Goal: Navigation & Orientation: Find specific page/section

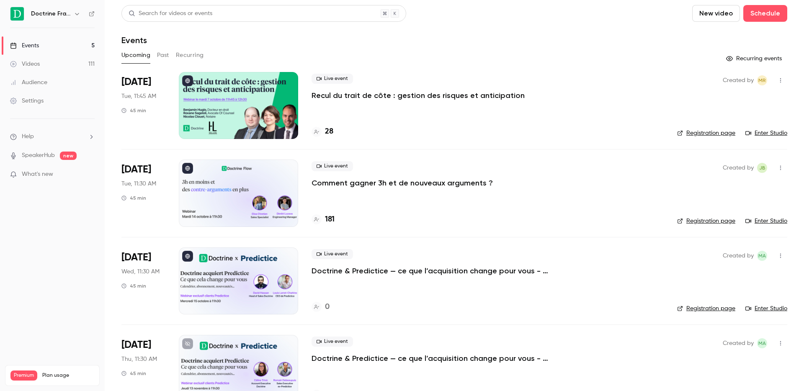
click at [76, 15] on icon "button" at bounding box center [77, 13] width 7 height 7
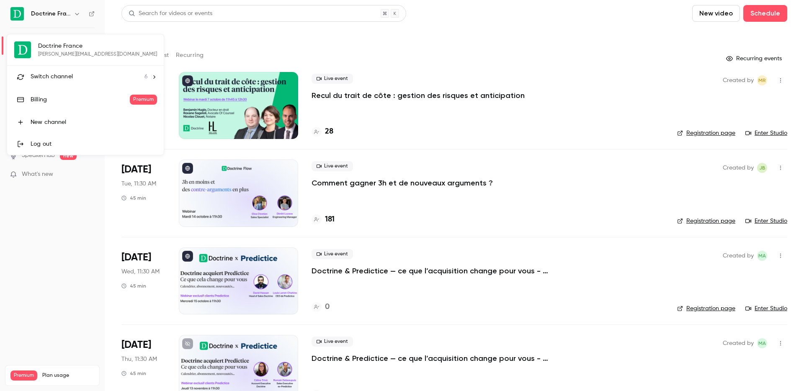
click at [54, 72] on li "Switch channel 6" at bounding box center [85, 77] width 157 height 22
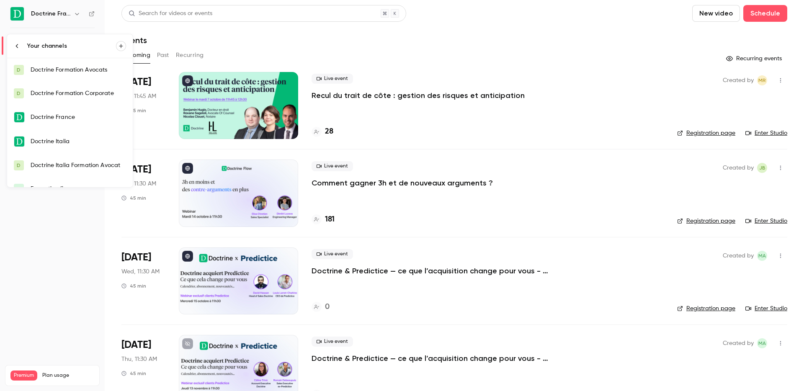
click at [59, 70] on div "Doctrine Formation Avocats" at bounding box center [78, 70] width 95 height 8
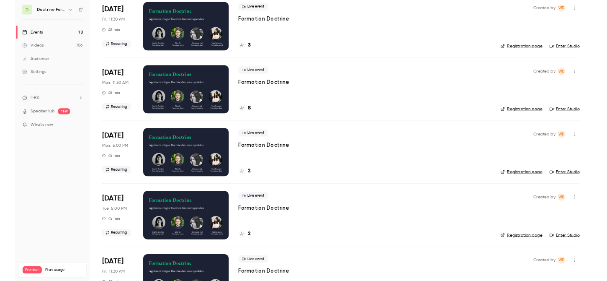
scroll to position [566, 0]
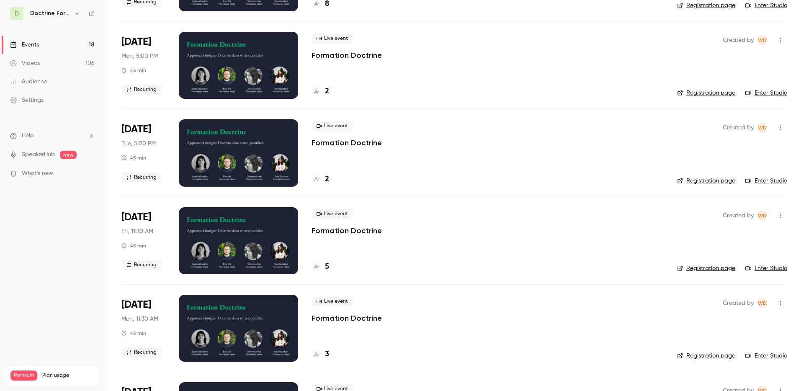
click at [485, 158] on div "Live event Formation Doctrine 2" at bounding box center [488, 152] width 352 height 67
